Goal: Transaction & Acquisition: Purchase product/service

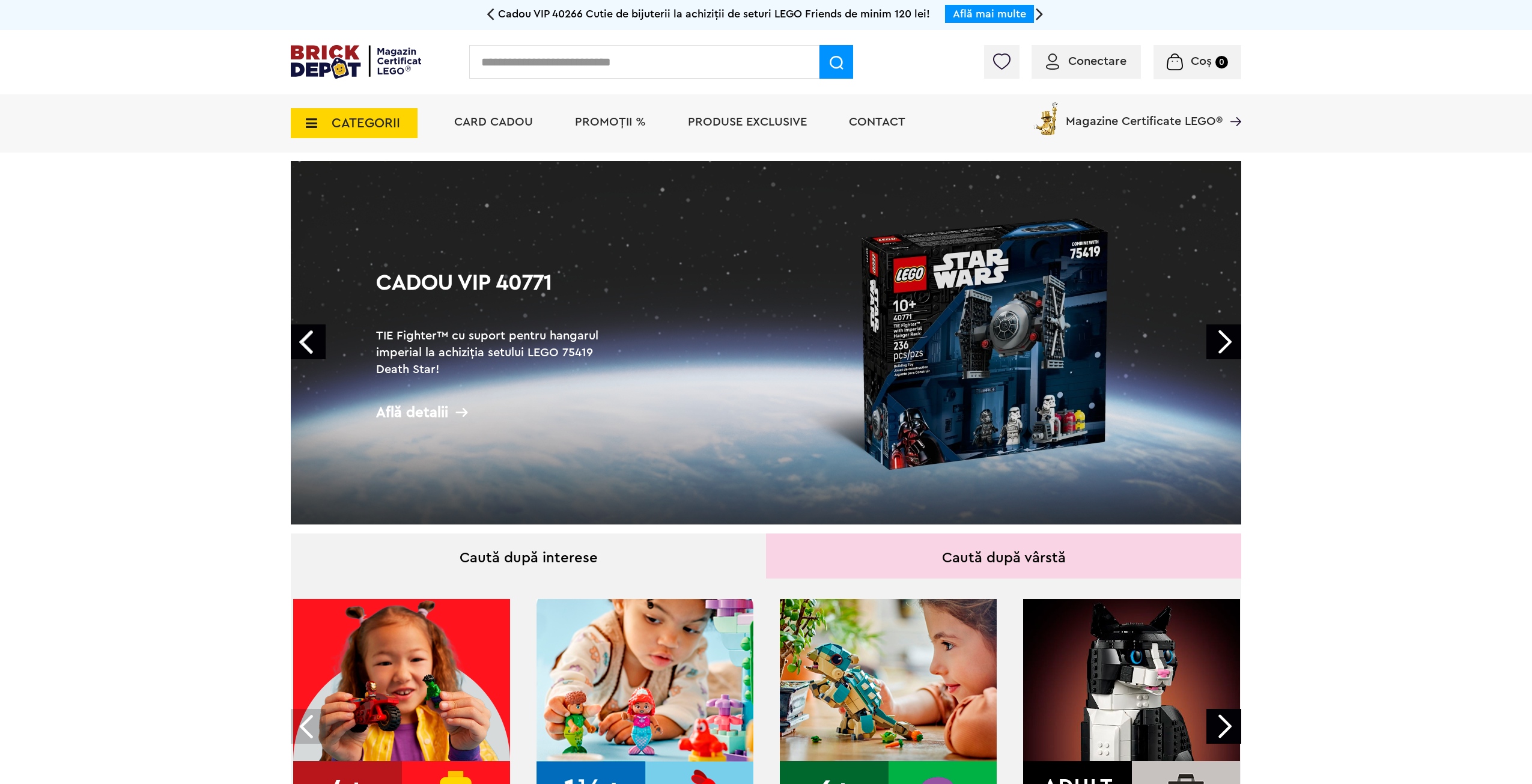
click at [381, 120] on span "CATEGORII" at bounding box center [366, 123] width 68 height 14
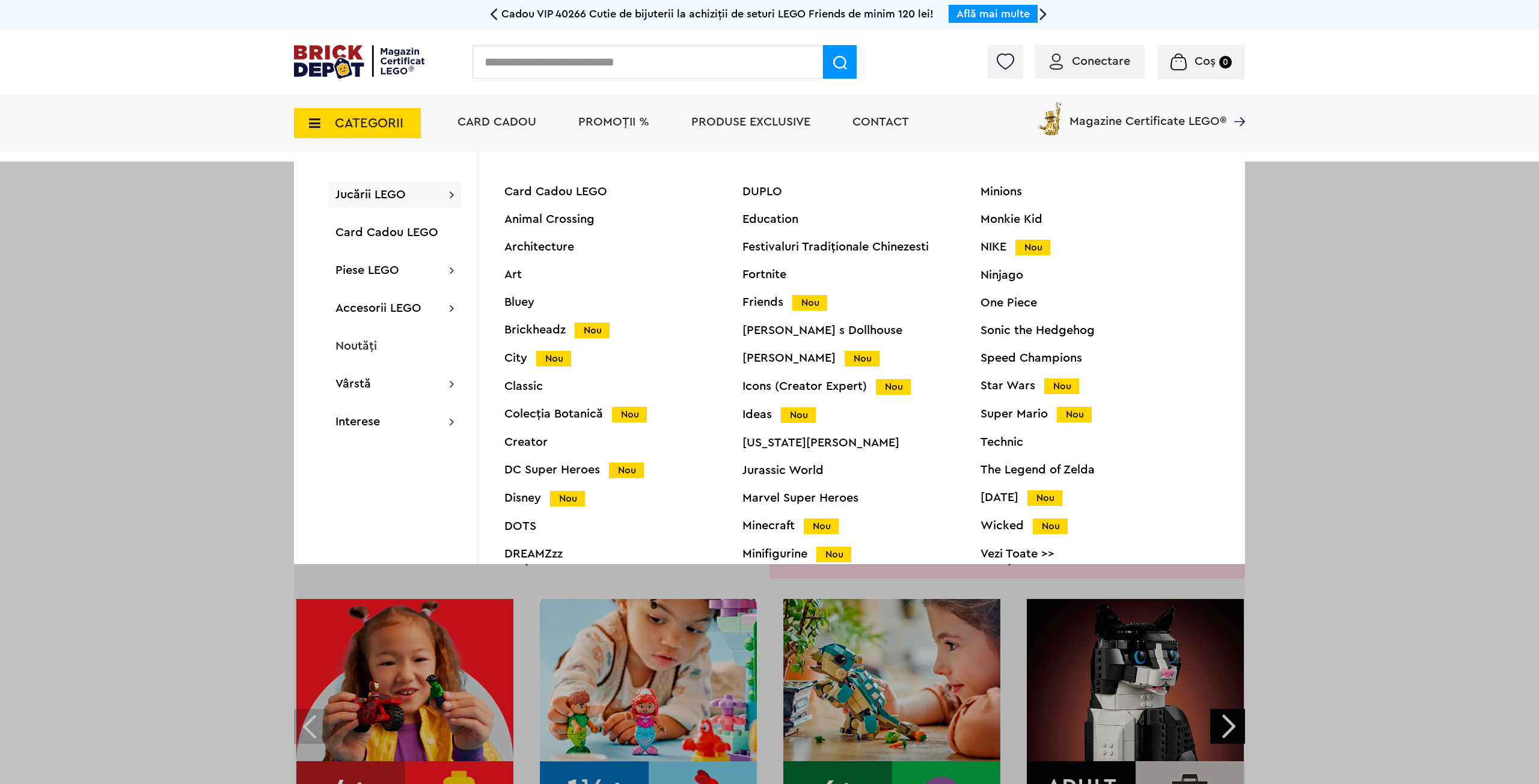
click at [982, 385] on div "Star Wars Nou" at bounding box center [1099, 386] width 238 height 13
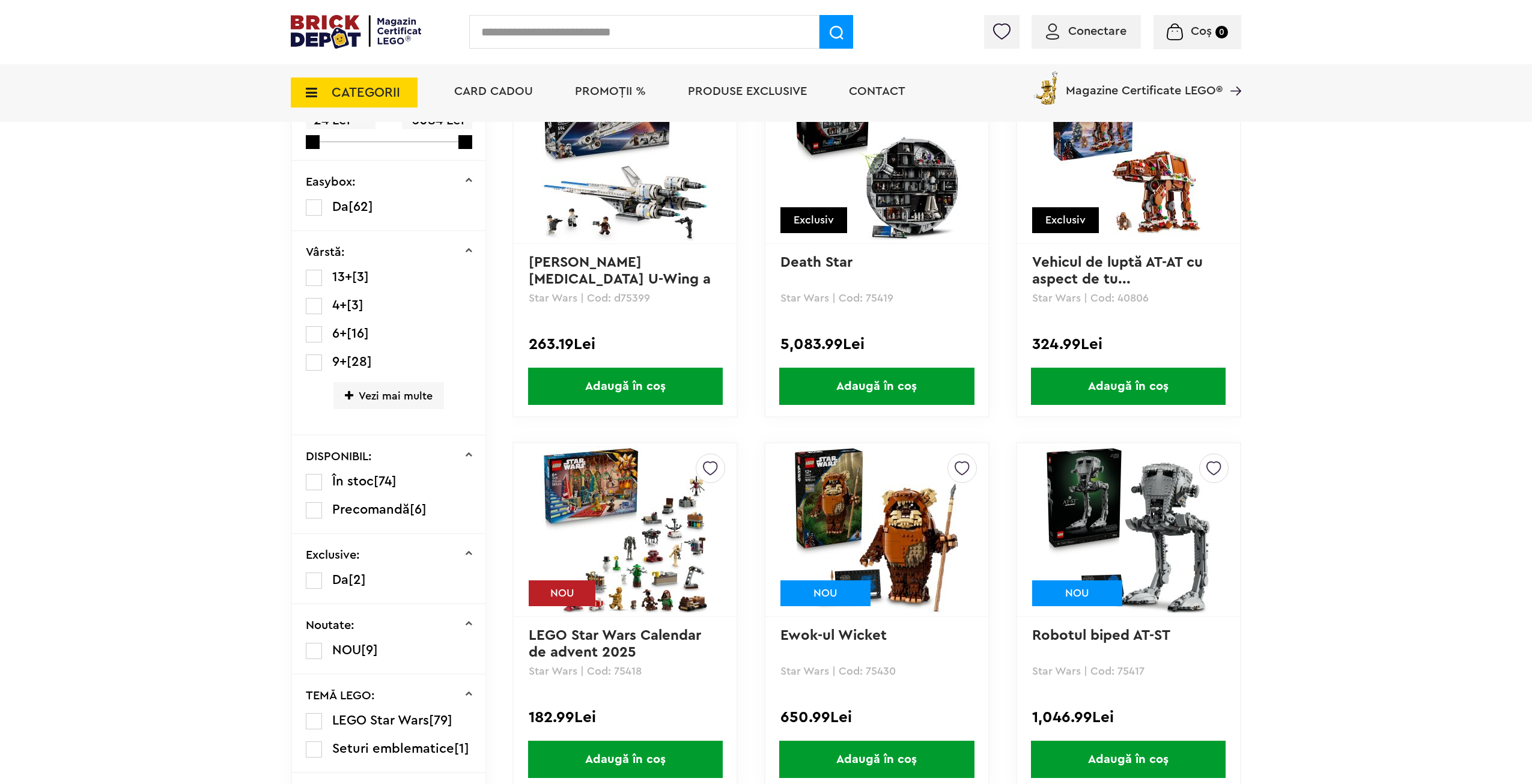
scroll to position [180, 0]
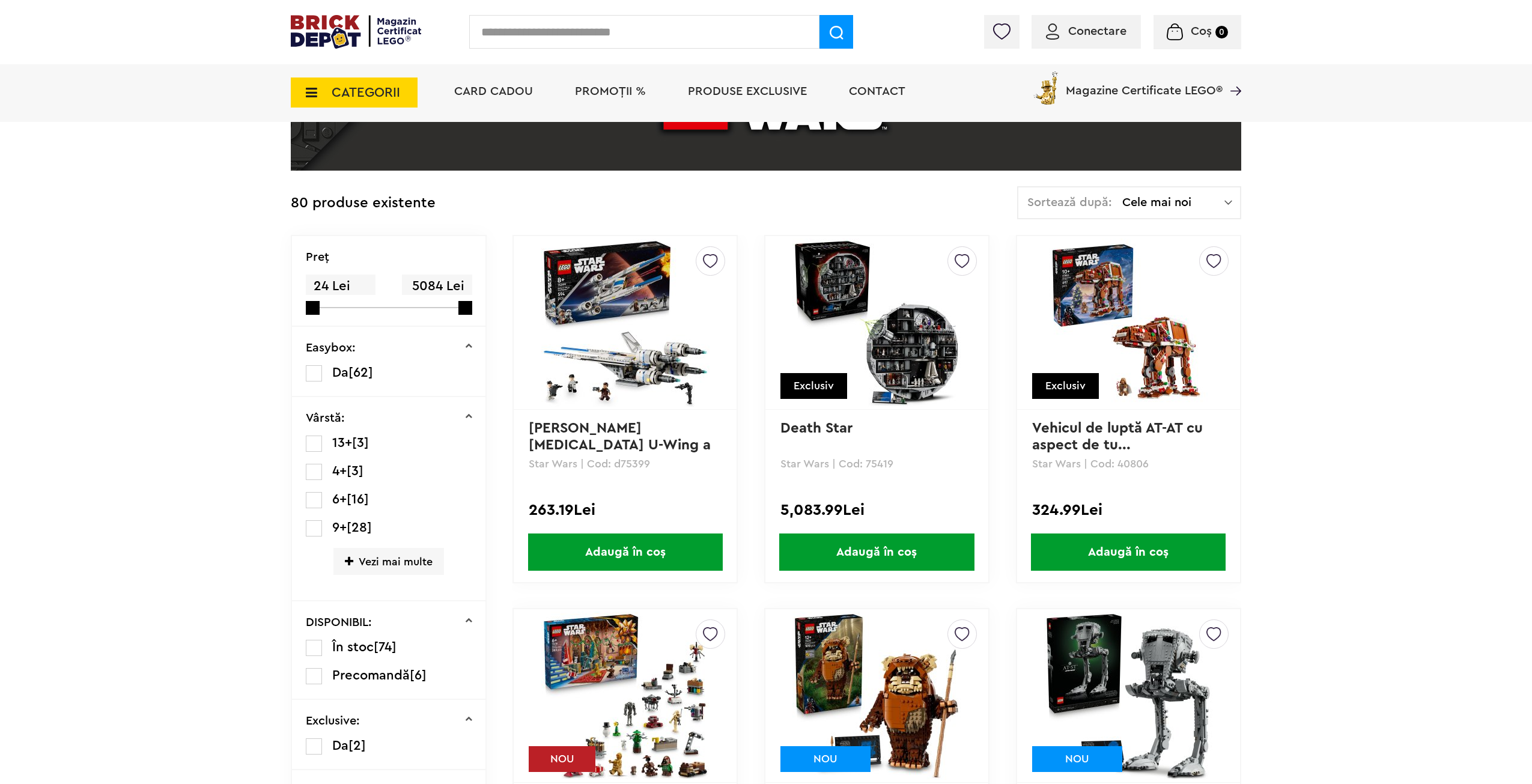
click at [906, 307] on img at bounding box center [876, 322] width 168 height 168
